Goal: Task Accomplishment & Management: Manage account settings

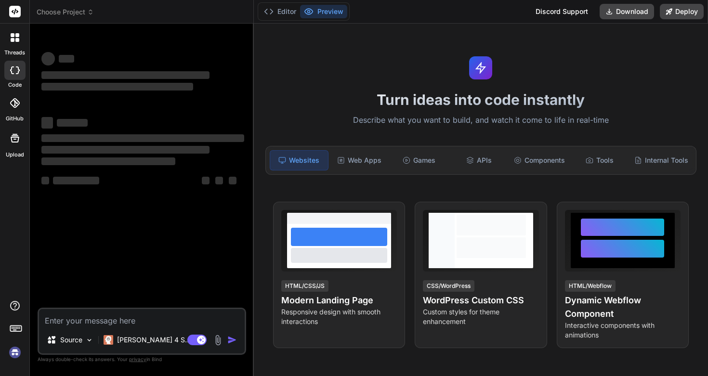
type textarea "x"
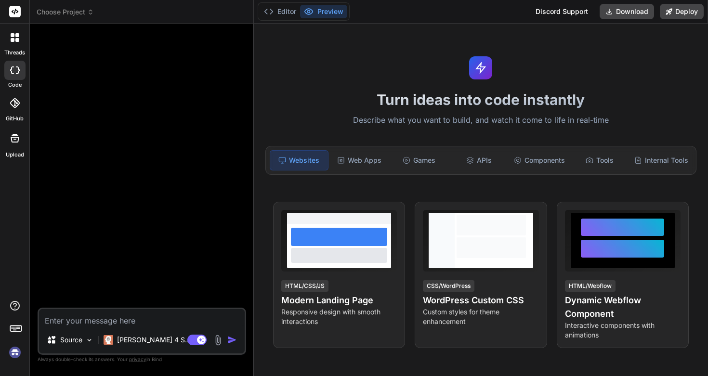
scroll to position [625, 0]
click at [18, 44] on div at bounding box center [15, 37] width 20 height 20
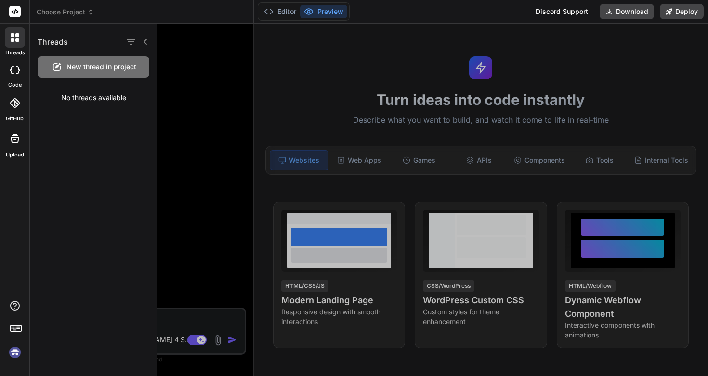
click at [189, 51] on div at bounding box center [433, 200] width 551 height 353
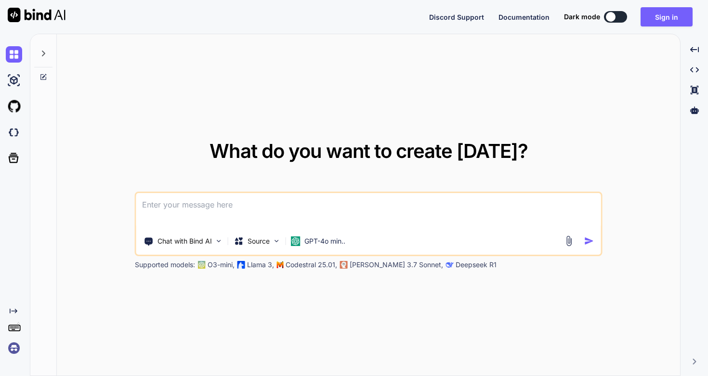
scroll to position [609, 0]
click at [660, 17] on button "Sign in" at bounding box center [667, 16] width 52 height 19
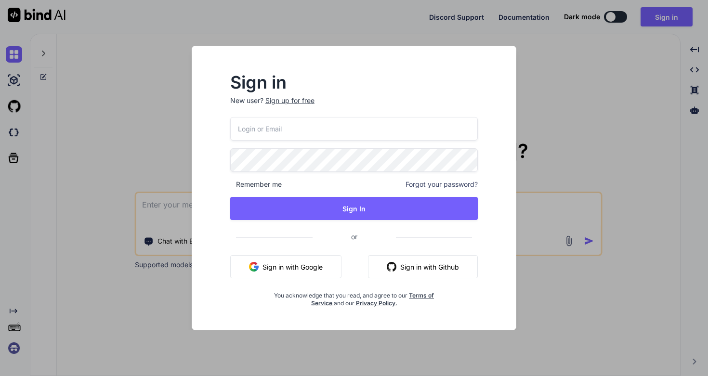
type input "[EMAIL_ADDRESS][DOMAIN_NAME]"
drag, startPoint x: 337, startPoint y: 130, endPoint x: 225, endPoint y: 120, distance: 112.1
click at [224, 120] on div "Sign in New user? Sign up for free bindai@zenkoy.com Remember me Forgot your pa…" at bounding box center [354, 191] width 278 height 233
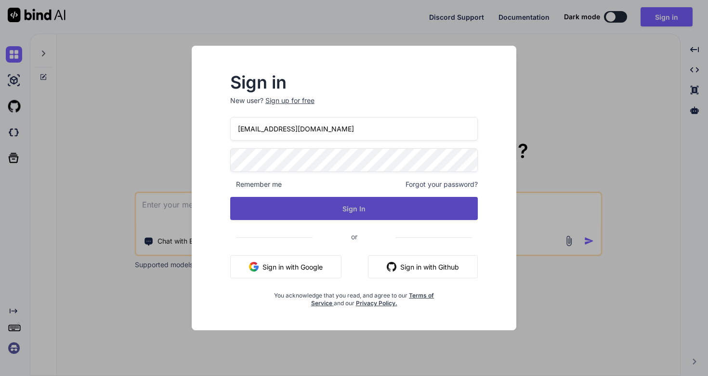
click at [387, 203] on button "Sign In" at bounding box center [354, 208] width 248 height 23
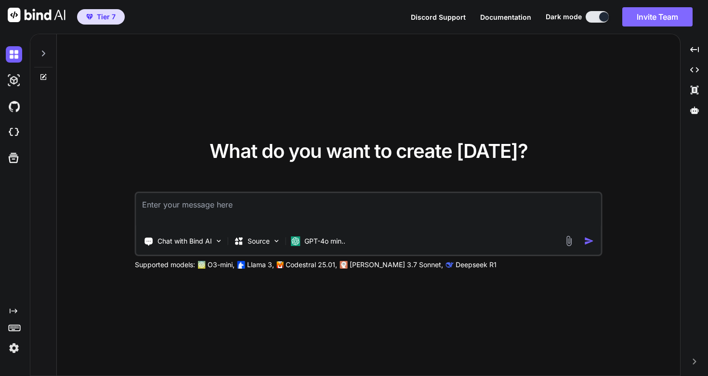
click at [645, 17] on button "Invite Team" at bounding box center [657, 16] width 70 height 19
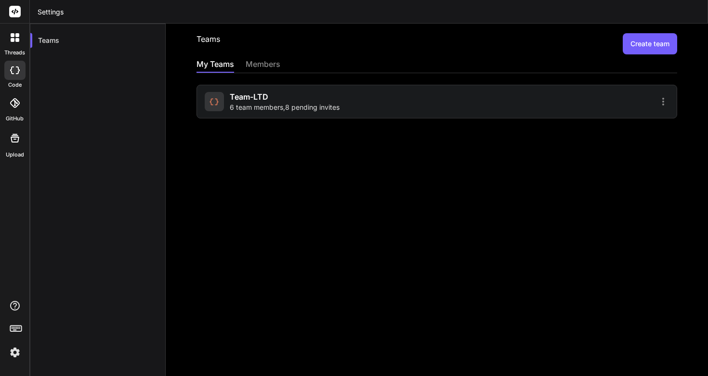
click at [420, 109] on div "Team-LTD 6 team members , 8 pending invites" at bounding box center [319, 101] width 229 height 21
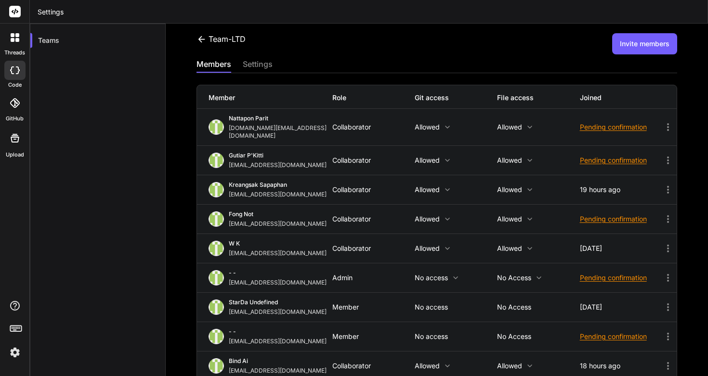
scroll to position [154, 0]
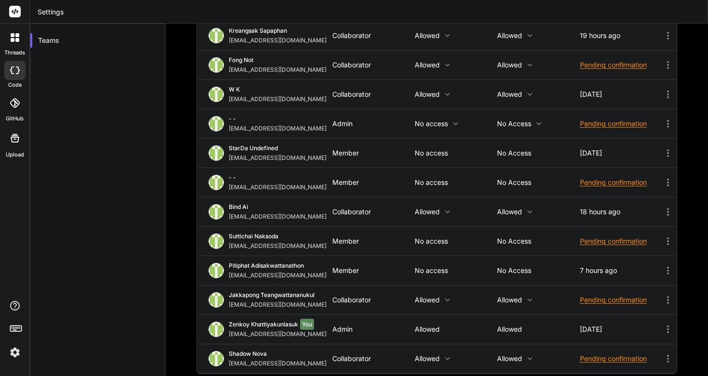
click at [429, 267] on p "No access" at bounding box center [456, 271] width 82 height 8
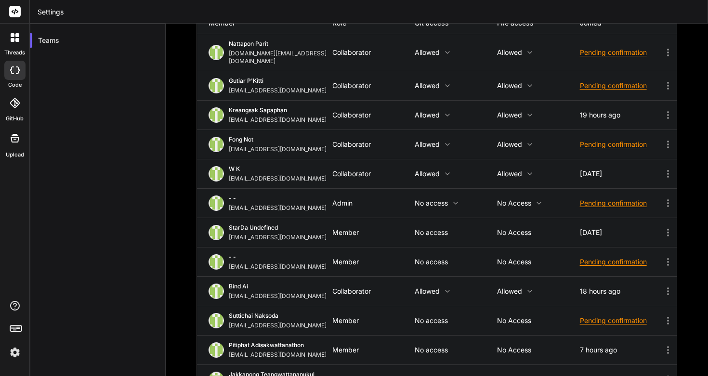
scroll to position [0, 0]
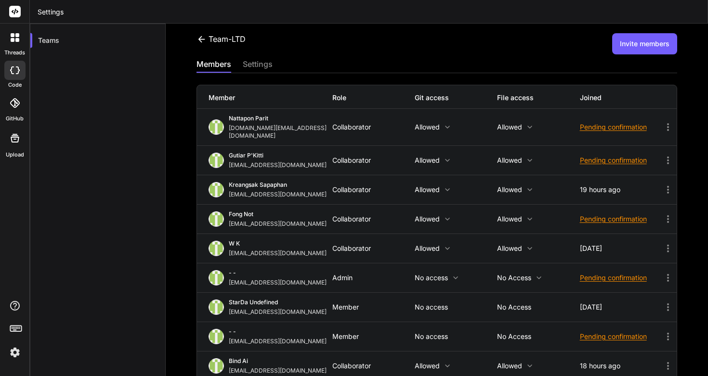
click at [626, 41] on button "Invite members" at bounding box center [644, 43] width 65 height 21
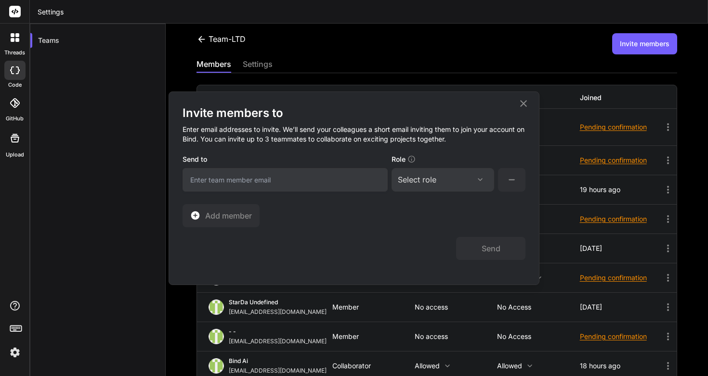
click at [320, 183] on input "email" at bounding box center [285, 180] width 205 height 24
type input "mrarrangertram@gmail.com"
click at [439, 178] on div "Select role" at bounding box center [443, 180] width 90 height 12
click at [492, 48] on div "Invite members to Enter email addresses to invite. We’ll send your colleagues a…" at bounding box center [354, 188] width 708 height 376
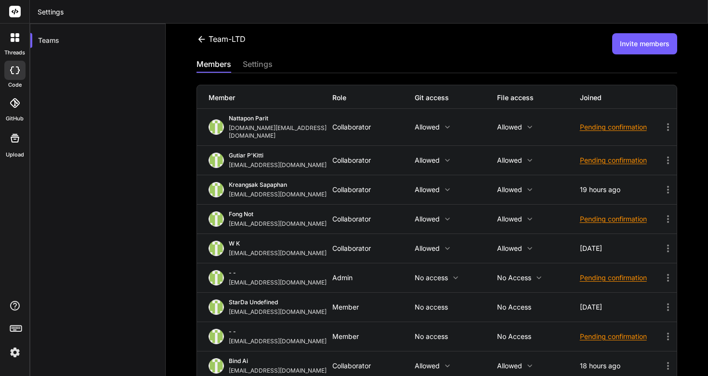
click at [620, 51] on button "Invite members" at bounding box center [644, 43] width 65 height 21
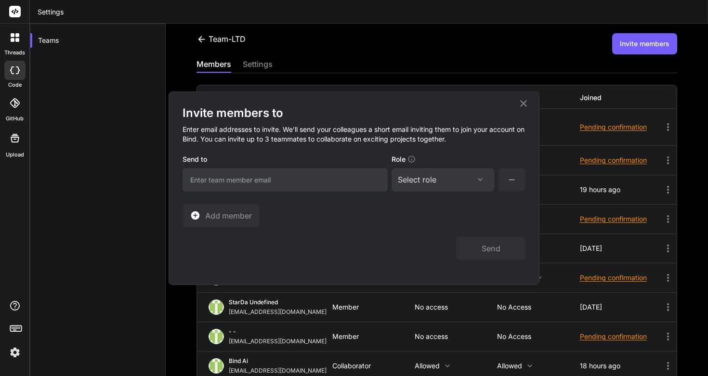
click at [344, 171] on input "email" at bounding box center [285, 180] width 205 height 24
click at [460, 185] on div "Select role Assign Role Admin Collaborator Member" at bounding box center [443, 180] width 103 height 24
click at [245, 181] on input "mrarrangerteam#gmail.com" at bounding box center [285, 180] width 205 height 24
type input "mrarrangerteam@gmail.com"
click at [434, 184] on div "Select role" at bounding box center [417, 180] width 39 height 12
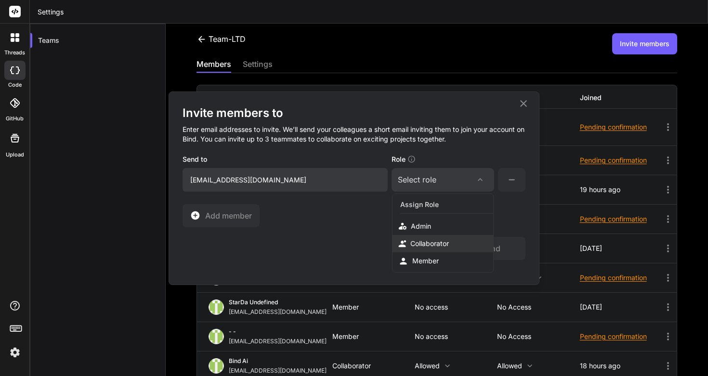
click at [432, 240] on div "Collaborator" at bounding box center [429, 244] width 39 height 10
click at [501, 247] on button "Send" at bounding box center [490, 248] width 69 height 23
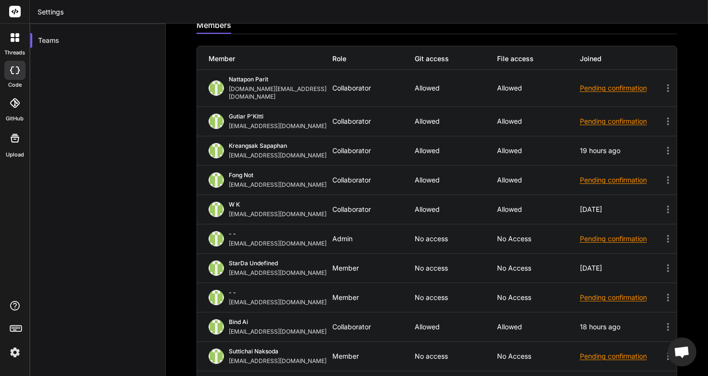
scroll to position [59, 0]
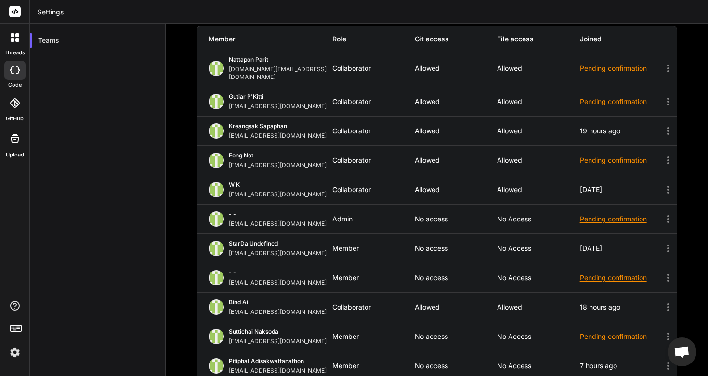
click at [608, 273] on div "Pending confirmation" at bounding box center [621, 278] width 82 height 10
click at [619, 303] on div "18 hours ago" at bounding box center [621, 307] width 82 height 8
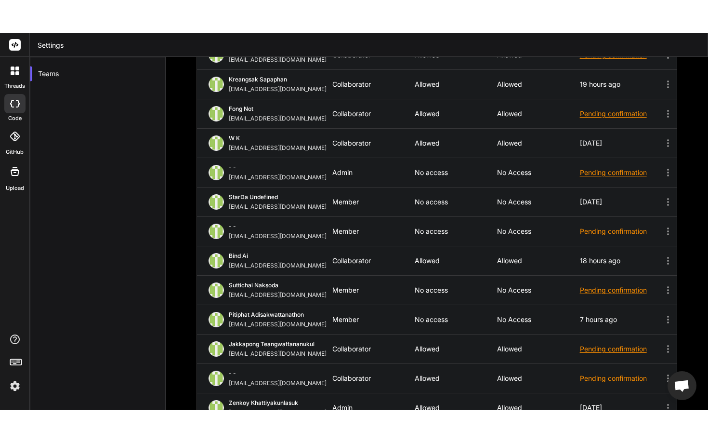
scroll to position [184, 0]
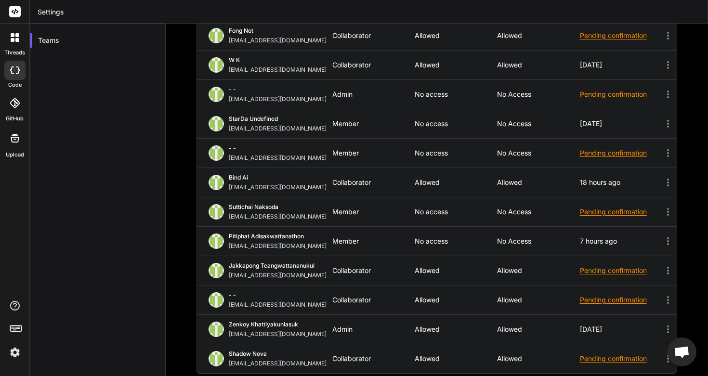
click at [634, 295] on div "Pending confirmation" at bounding box center [621, 300] width 82 height 10
click at [663, 294] on icon at bounding box center [668, 300] width 12 height 12
click at [665, 294] on icon at bounding box center [668, 300] width 12 height 12
click at [670, 294] on icon at bounding box center [668, 300] width 12 height 12
click at [634, 295] on div "Pending confirmation" at bounding box center [621, 300] width 82 height 10
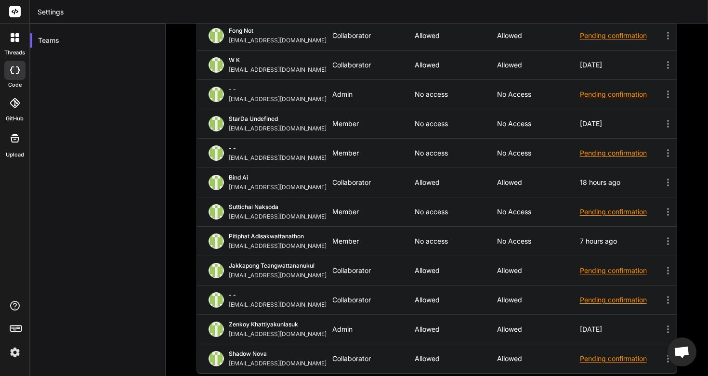
click at [629, 295] on div "Pending confirmation" at bounding box center [621, 300] width 82 height 10
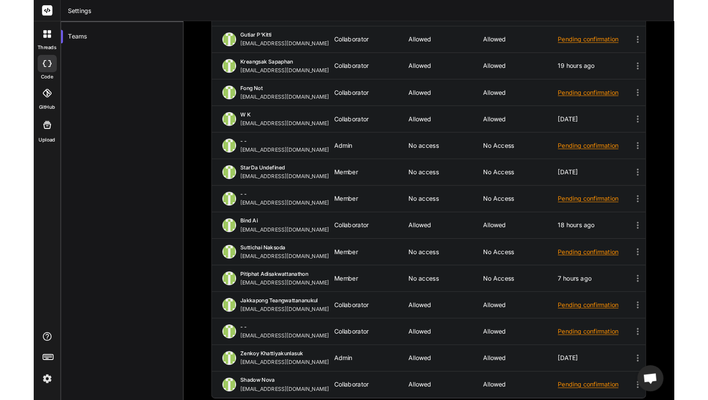
scroll to position [585, 0]
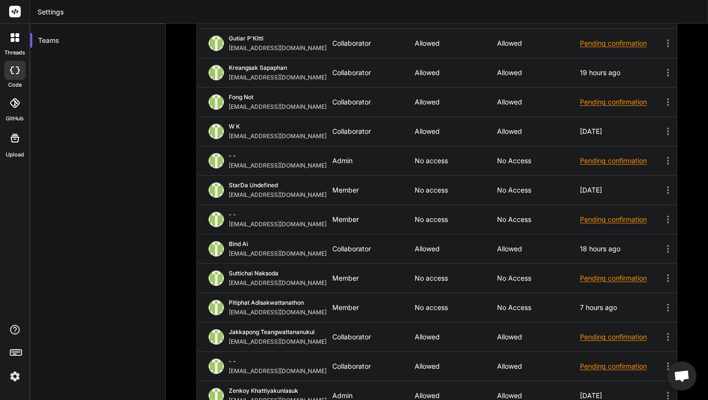
click at [666, 331] on icon at bounding box center [668, 337] width 12 height 12
click at [667, 331] on icon at bounding box center [668, 337] width 12 height 12
click at [621, 332] on div "Pending confirmation" at bounding box center [621, 337] width 82 height 10
click at [592, 332] on div "Pending confirmation" at bounding box center [621, 337] width 82 height 10
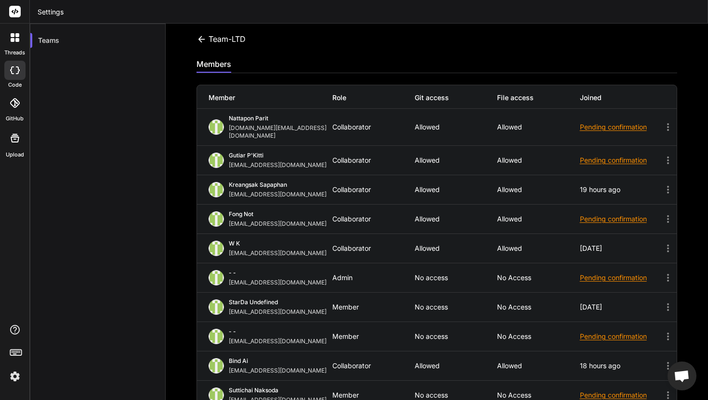
scroll to position [159, 0]
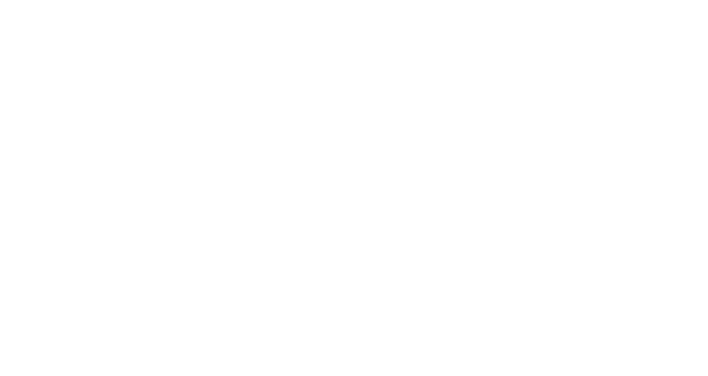
scroll to position [625, 0]
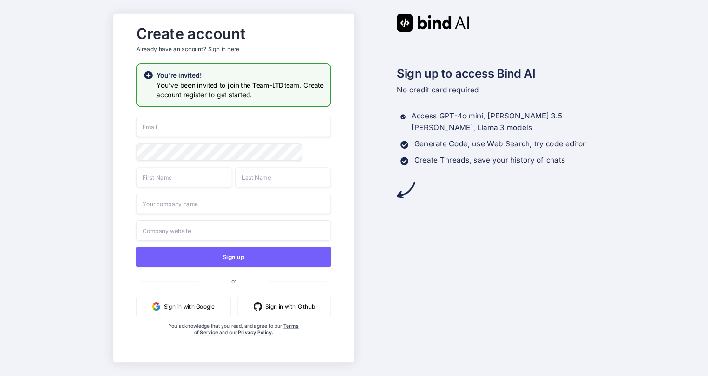
type input "[EMAIL_ADDRESS][DOMAIN_NAME]"
click at [0, 0] on div "Create account Already have an account? Sign in here You're invited! You've bee…" at bounding box center [354, 188] width 708 height 376
